Goal: Transaction & Acquisition: Download file/media

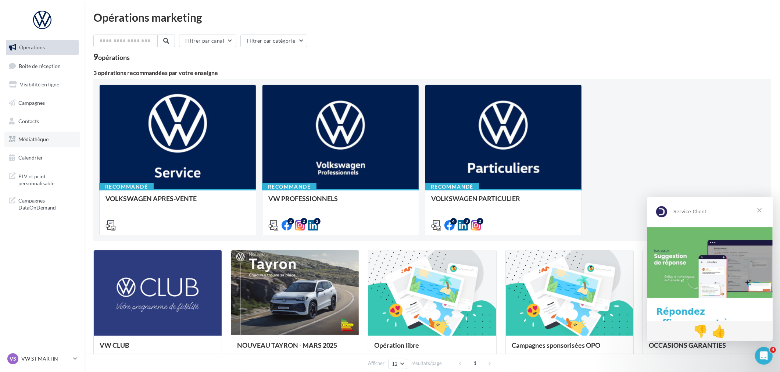
click at [36, 137] on span "Médiathèque" at bounding box center [33, 139] width 30 height 6
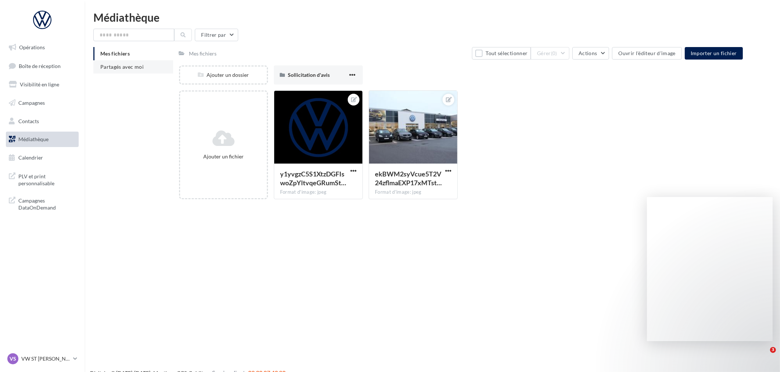
click at [116, 64] on span "Partagés avec moi" at bounding box center [121, 67] width 43 height 6
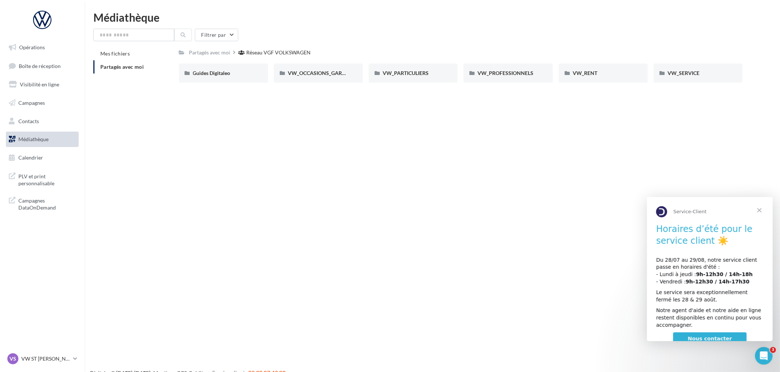
click at [755, 210] on span "Fermer" at bounding box center [758, 210] width 26 height 26
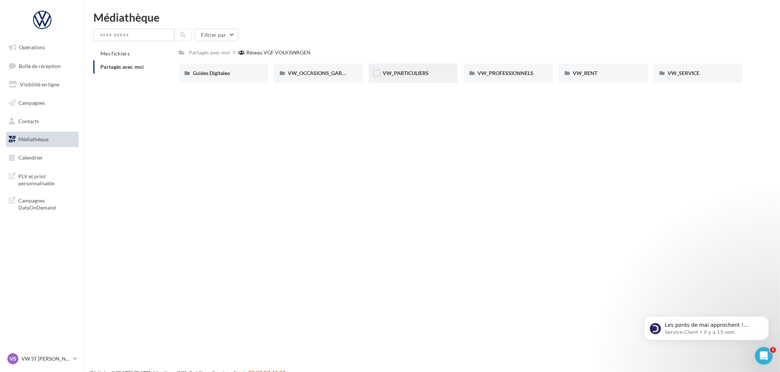
click at [410, 76] on div "VW_PARTICULIERS" at bounding box center [412, 73] width 89 height 19
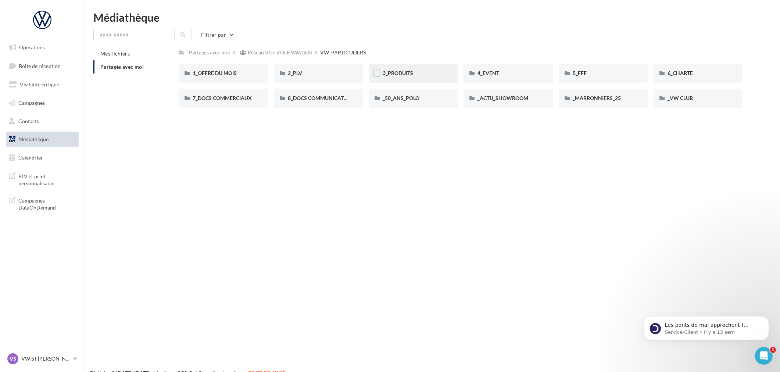
click at [404, 75] on span "3_PRODUITS" at bounding box center [397, 73] width 30 height 6
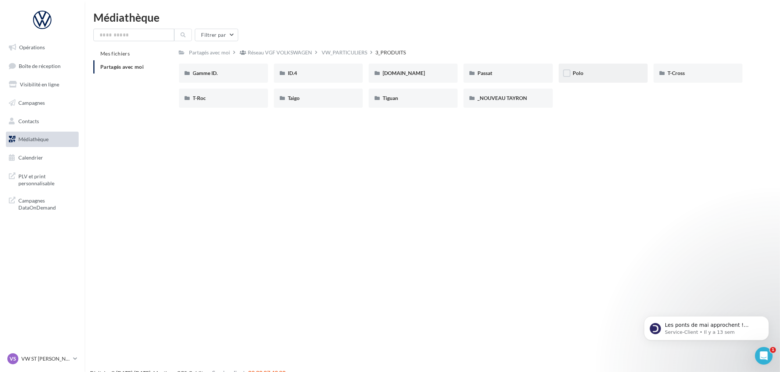
click at [610, 74] on div "Polo" at bounding box center [602, 72] width 61 height 7
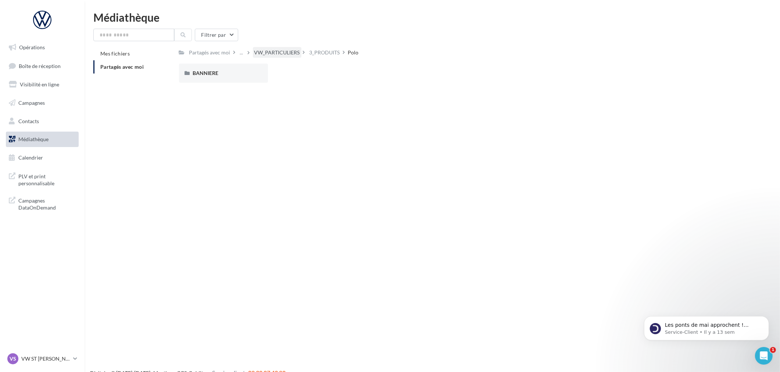
click at [285, 50] on div "VW_PARTICULIERS" at bounding box center [277, 52] width 46 height 7
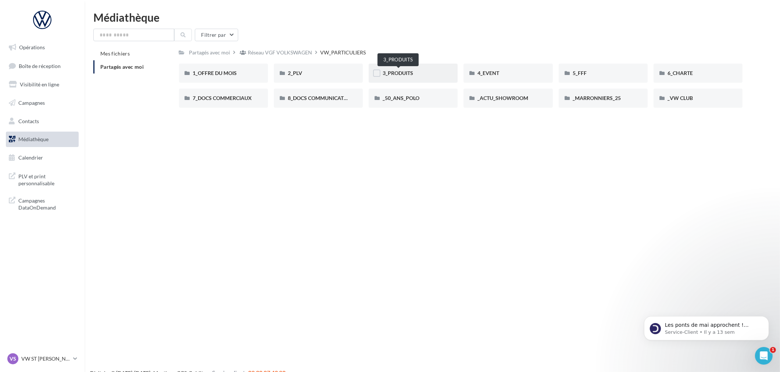
click at [390, 71] on span "3_PRODUITS" at bounding box center [397, 73] width 30 height 6
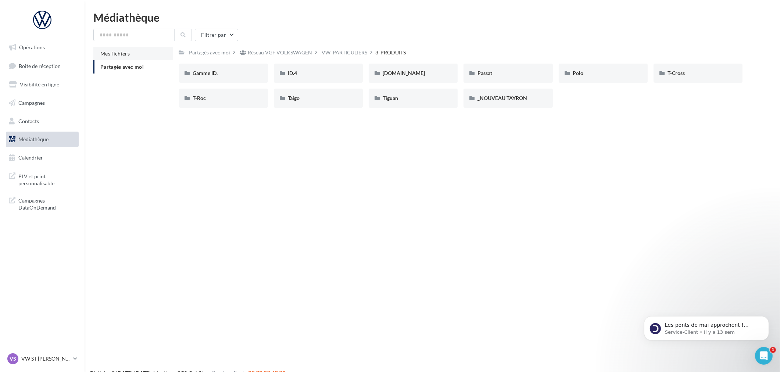
click at [130, 50] on li "Mes fichiers" at bounding box center [133, 53] width 80 height 13
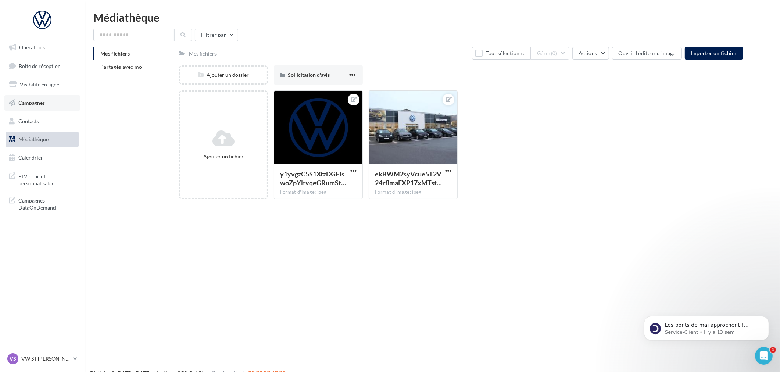
click at [48, 100] on link "Campagnes" at bounding box center [42, 102] width 76 height 15
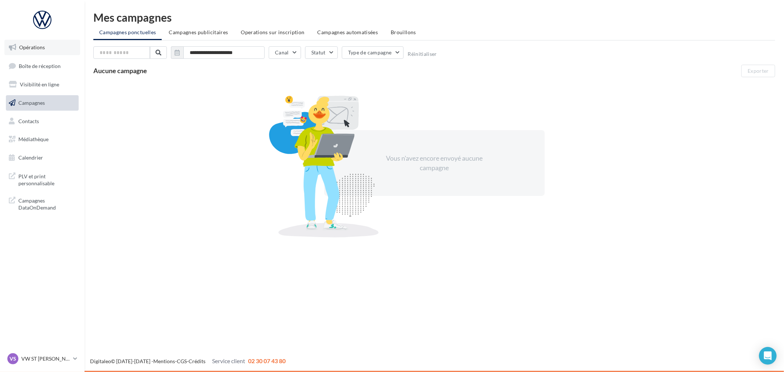
click at [30, 49] on span "Opérations" at bounding box center [32, 47] width 26 height 6
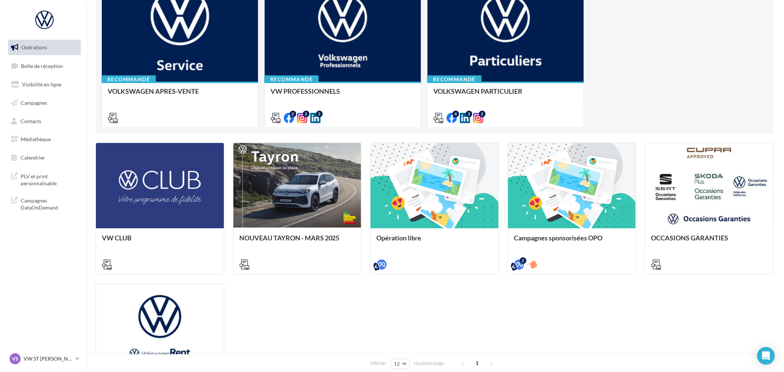
scroll to position [7, 0]
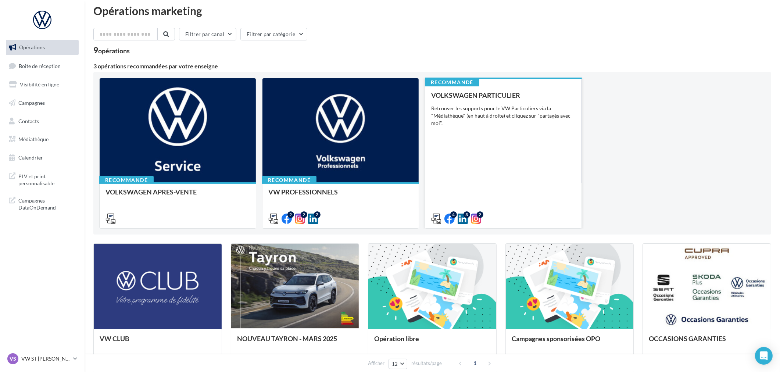
click at [503, 191] on div "VOLKSWAGEN PARTICULIER Retrouver les supports pour le VW Particuliers via la "M…" at bounding box center [503, 156] width 144 height 130
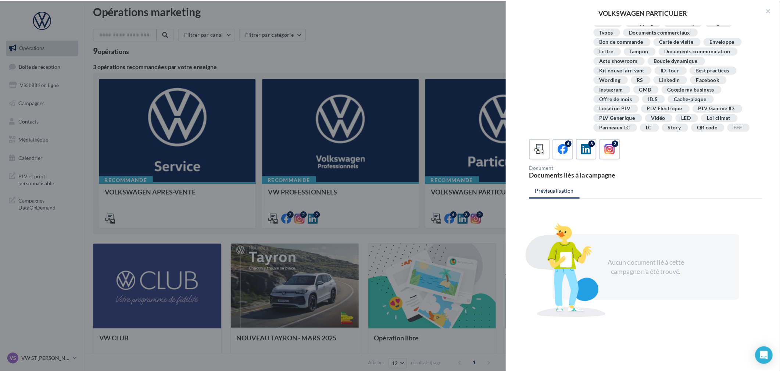
scroll to position [0, 0]
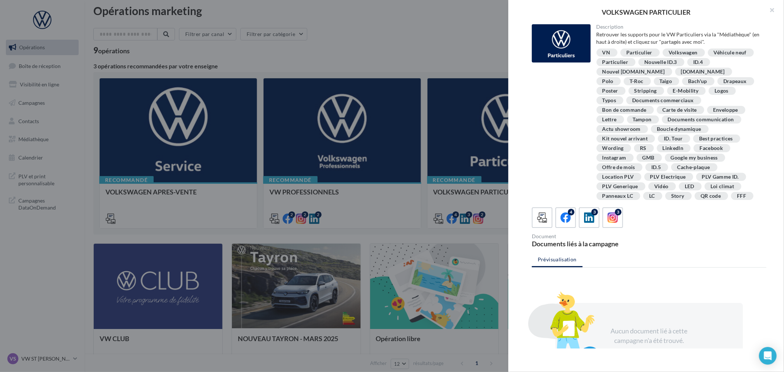
click at [406, 71] on div at bounding box center [392, 186] width 784 height 372
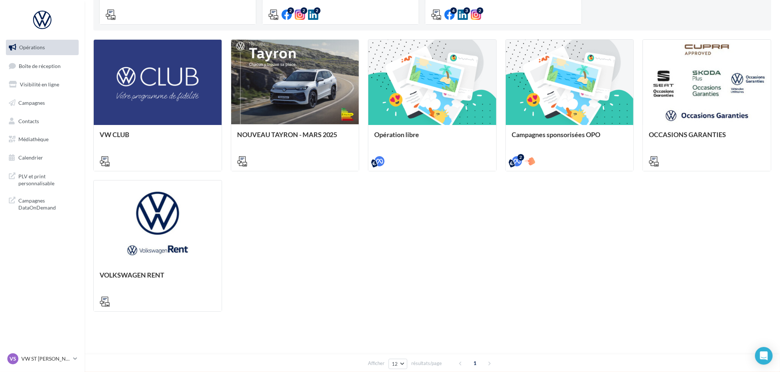
scroll to position [211, 0]
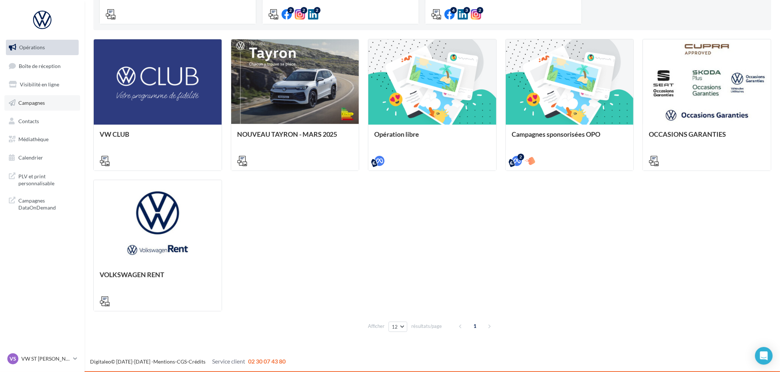
click at [38, 105] on span "Campagnes" at bounding box center [31, 103] width 26 height 6
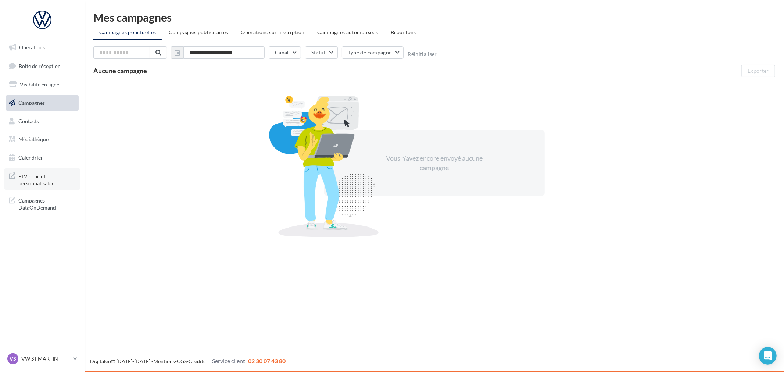
click at [29, 177] on span "PLV et print personnalisable" at bounding box center [46, 179] width 57 height 16
click at [36, 125] on link "Contacts" at bounding box center [42, 121] width 76 height 15
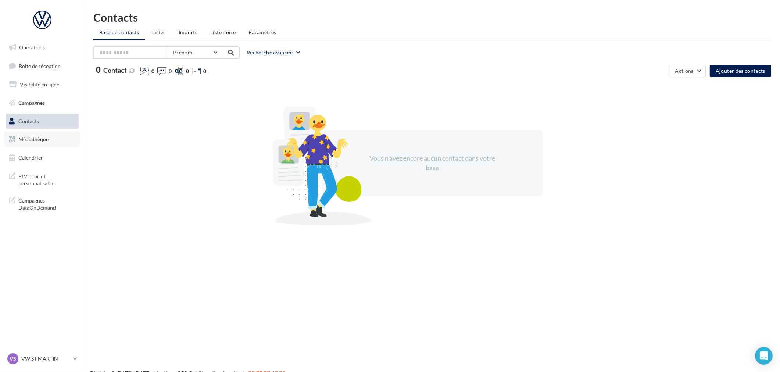
click at [43, 141] on span "Médiathèque" at bounding box center [33, 139] width 30 height 6
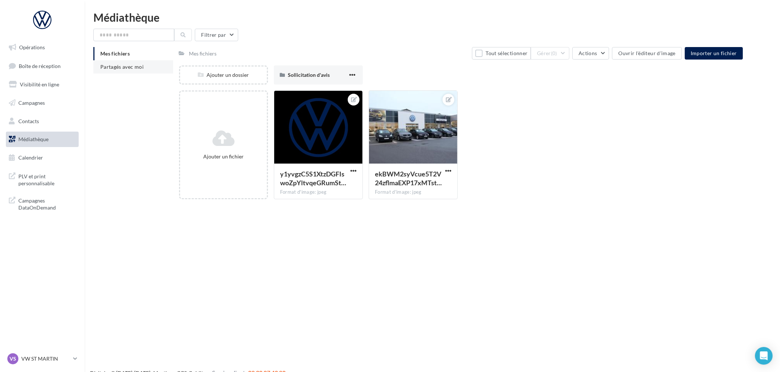
click at [115, 71] on li "Partagés avec moi" at bounding box center [133, 66] width 80 height 13
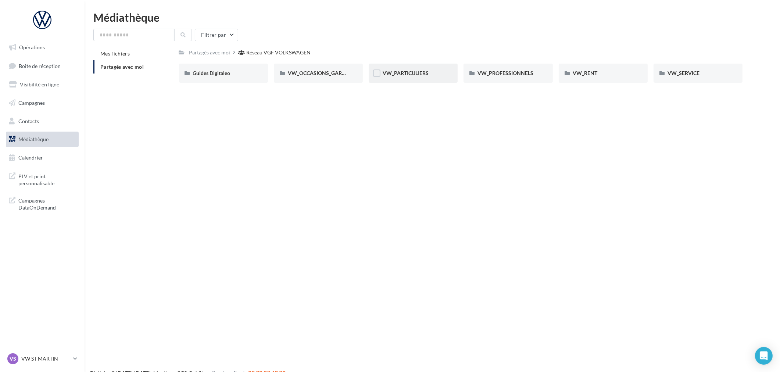
click at [407, 76] on div "VW_PARTICULIERS" at bounding box center [412, 73] width 89 height 19
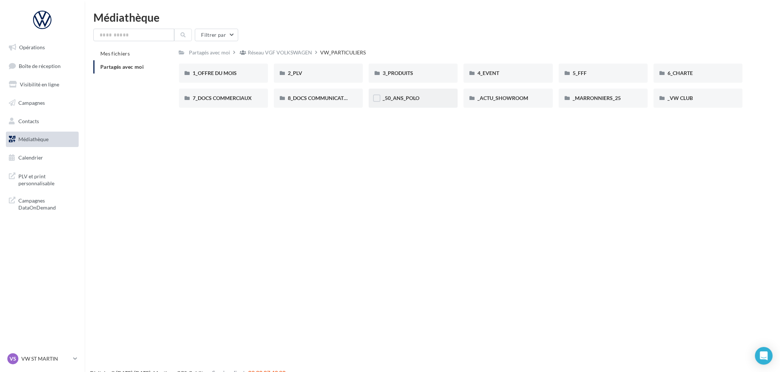
click at [427, 98] on div "_50_ANS_POLO" at bounding box center [412, 97] width 61 height 7
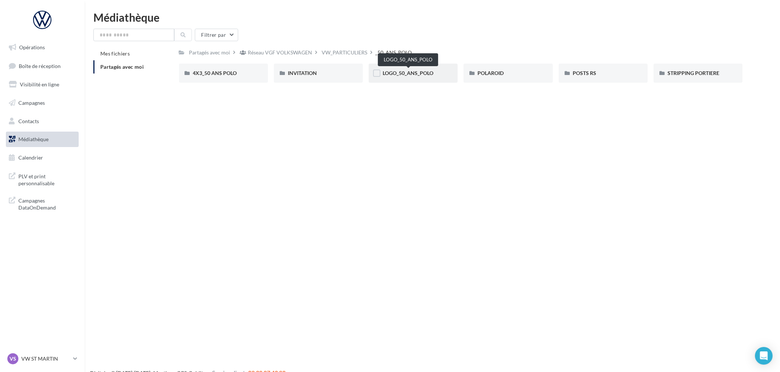
click at [420, 75] on span "LOGO_50_ANS_POLO" at bounding box center [407, 73] width 51 height 6
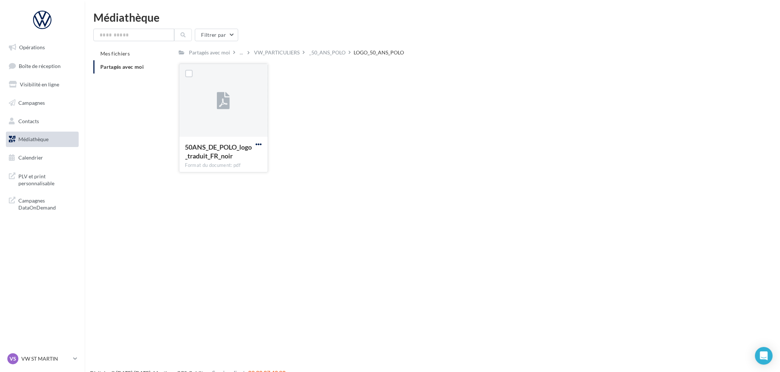
click at [261, 143] on span "button" at bounding box center [258, 144] width 6 height 6
click at [210, 156] on button "Télécharger" at bounding box center [226, 158] width 73 height 19
click at [324, 49] on div "_50_ANS_POLO" at bounding box center [327, 52] width 36 height 7
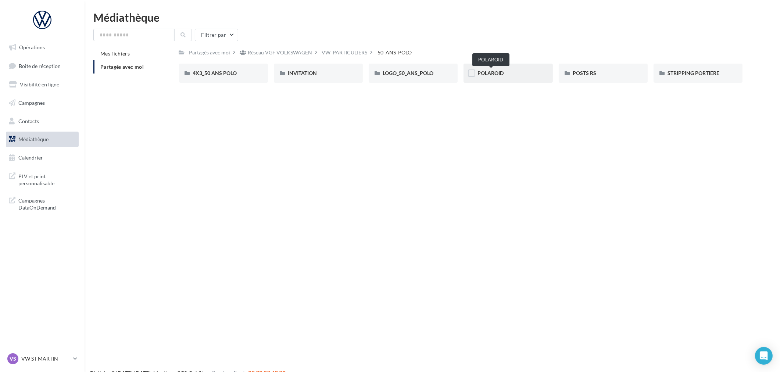
click at [502, 72] on span "POLAROID" at bounding box center [490, 73] width 26 height 6
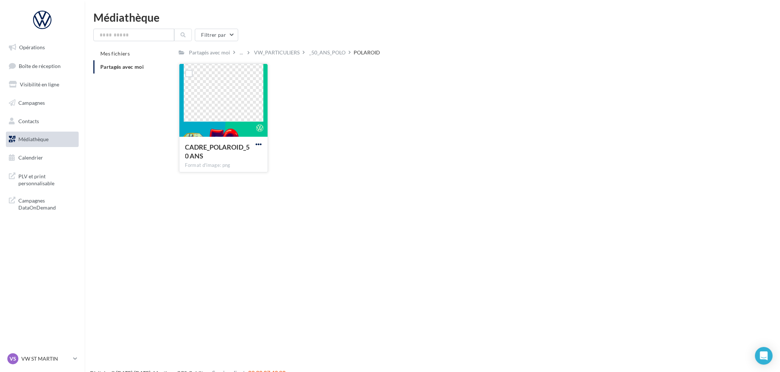
click at [259, 141] on span "button" at bounding box center [258, 144] width 6 height 6
click at [232, 158] on button "Télécharger" at bounding box center [226, 158] width 73 height 19
click at [331, 60] on div "Partagés avec moi ... VW_PARTICULIERS _50_ANS_POLO POLAROID Rs Partagé par Rése…" at bounding box center [461, 112] width 564 height 131
click at [332, 55] on div "_50_ANS_POLO" at bounding box center [327, 52] width 36 height 7
